Goal: Register for event/course

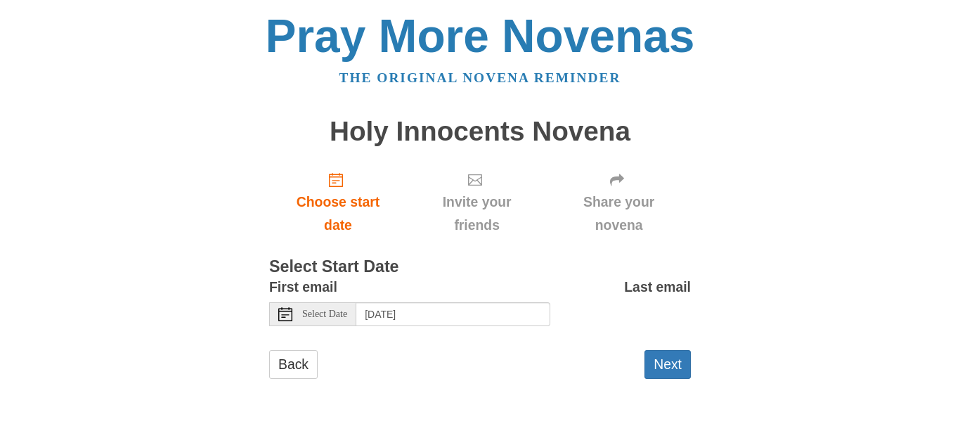
click at [285, 316] on icon at bounding box center [285, 314] width 14 height 14
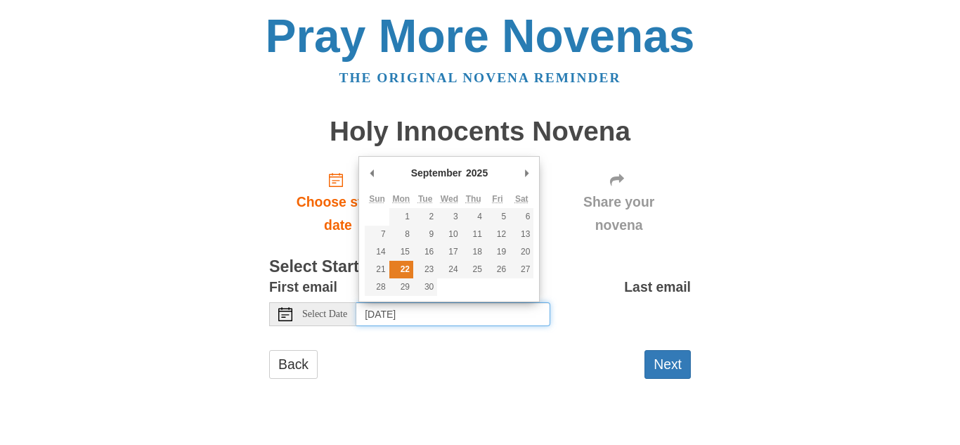
type input "[DATE]"
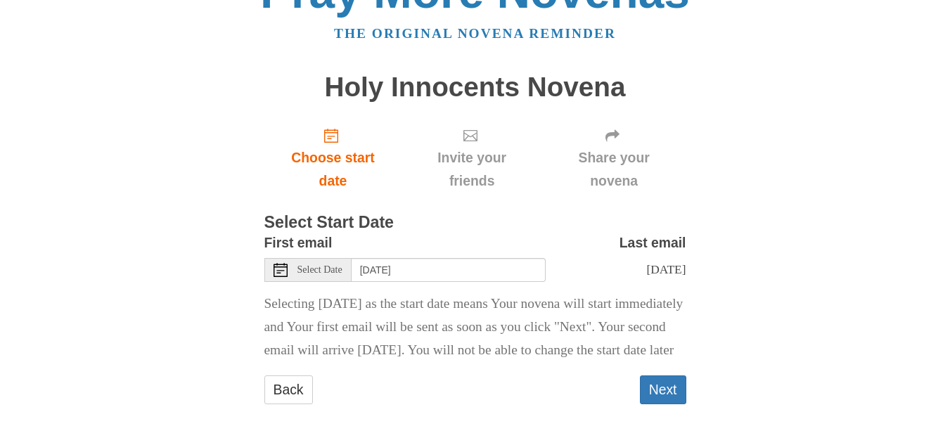
scroll to position [81, 0]
click at [667, 392] on button "Next" at bounding box center [663, 389] width 46 height 29
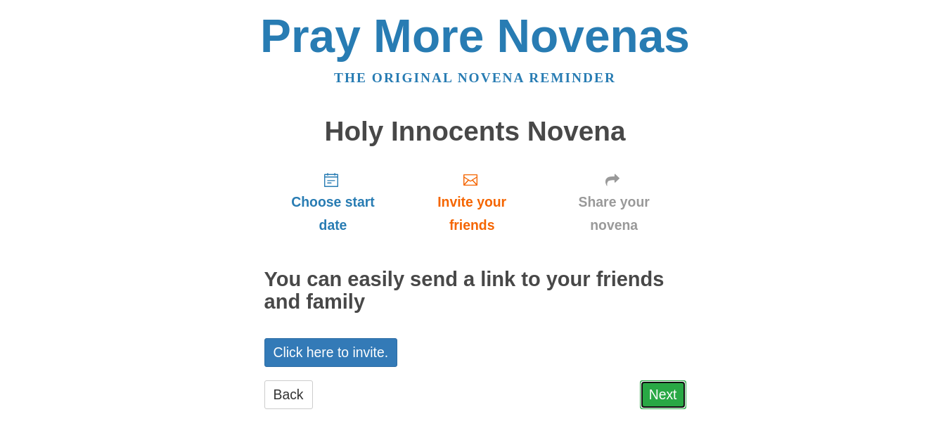
click at [667, 394] on link "Next" at bounding box center [663, 394] width 46 height 29
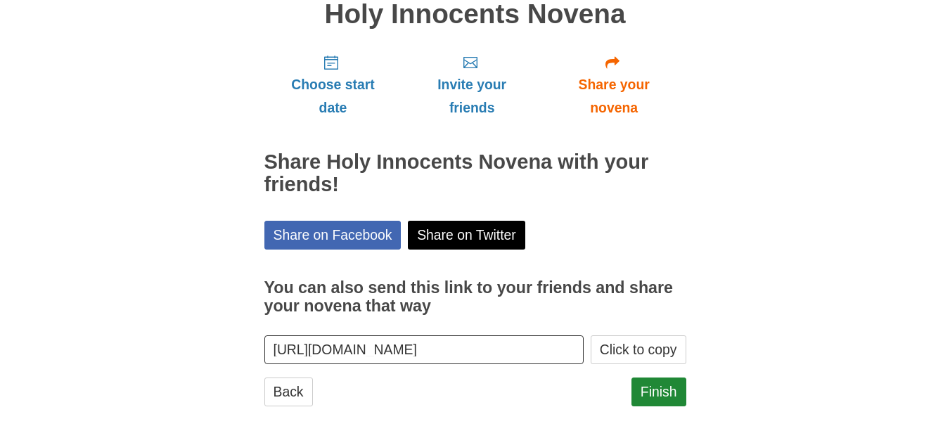
scroll to position [120, 0]
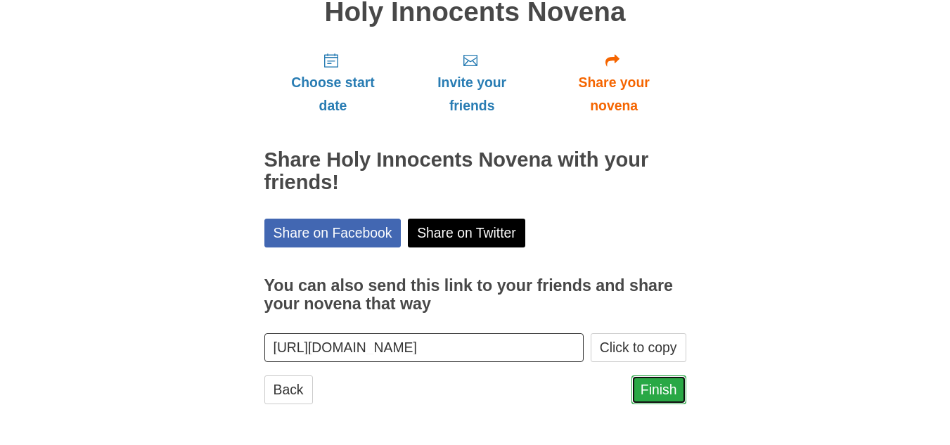
click at [650, 390] on link "Finish" at bounding box center [658, 389] width 55 height 29
